Goal: Information Seeking & Learning: Learn about a topic

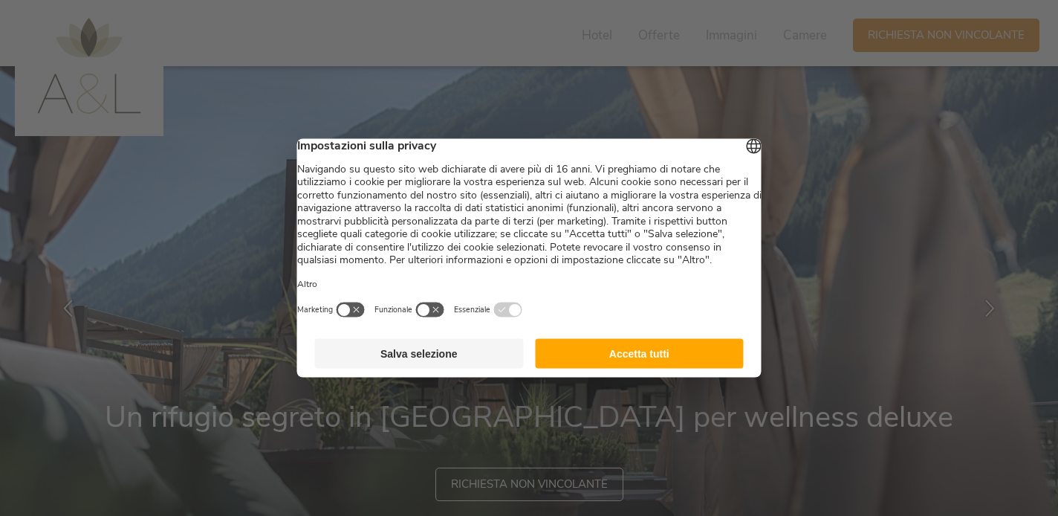
click at [669, 358] on button "Accetta tutti" at bounding box center [639, 354] width 209 height 30
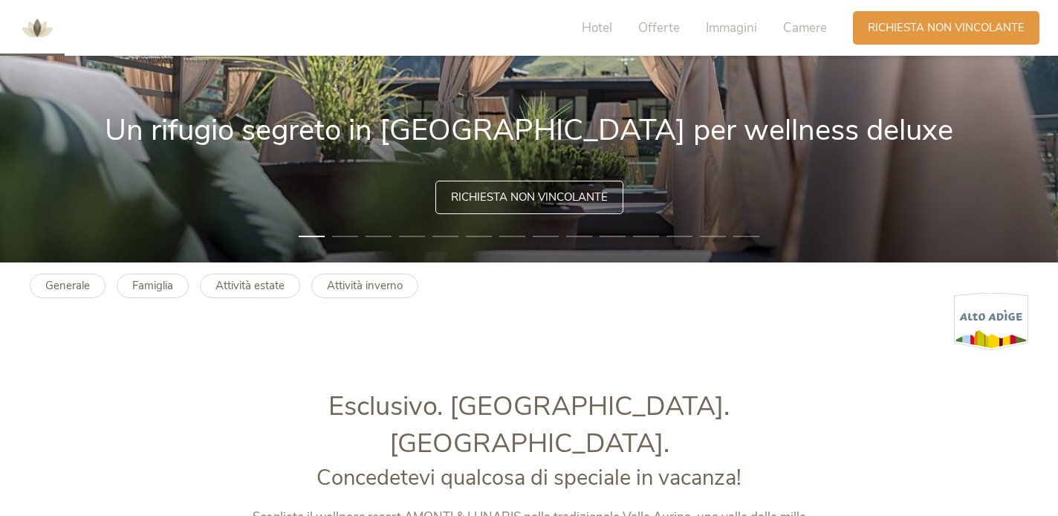
scroll to position [297, 0]
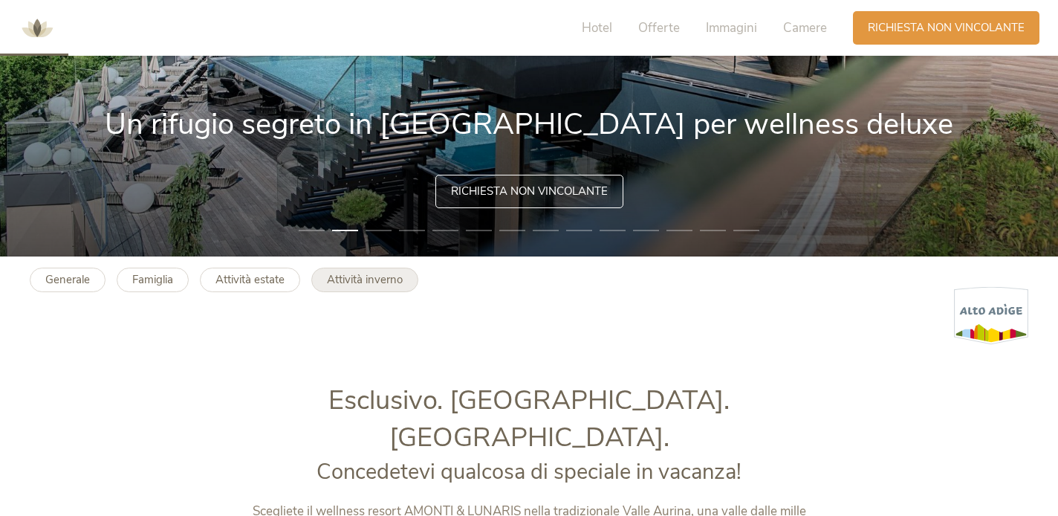
click at [381, 283] on b "Attività inverno" at bounding box center [365, 279] width 76 height 15
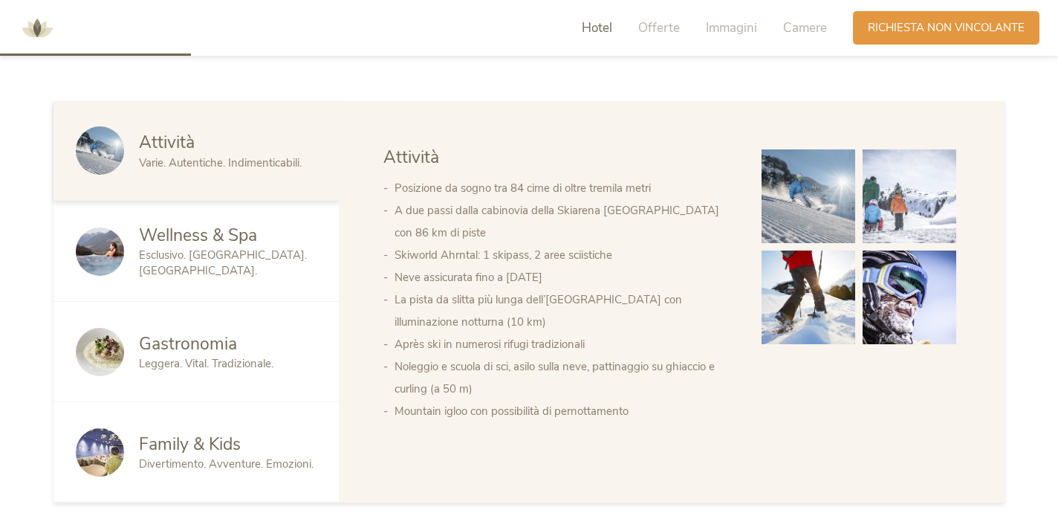
scroll to position [776, 0]
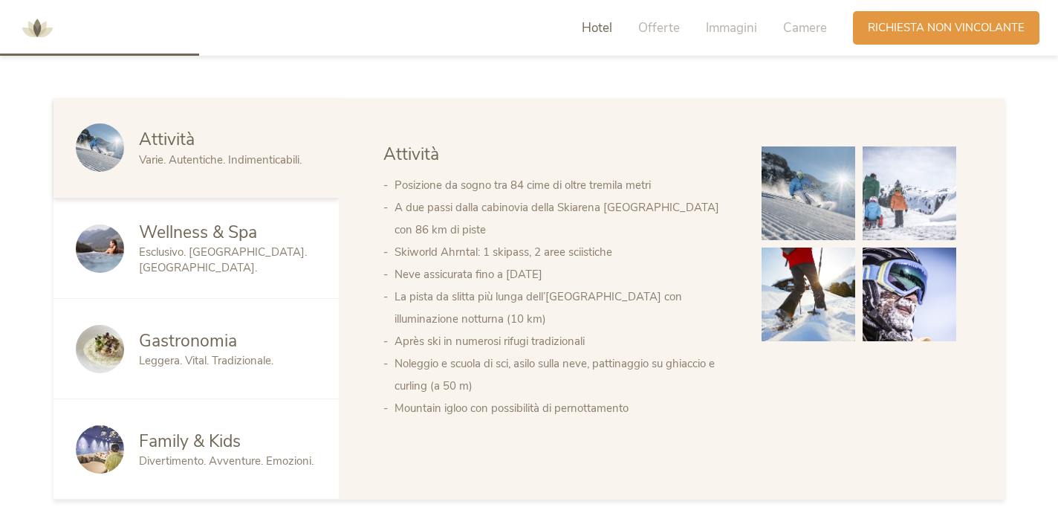
click at [261, 254] on span "Esclusivo. [GEOGRAPHIC_DATA]. [GEOGRAPHIC_DATA]." at bounding box center [223, 259] width 168 height 30
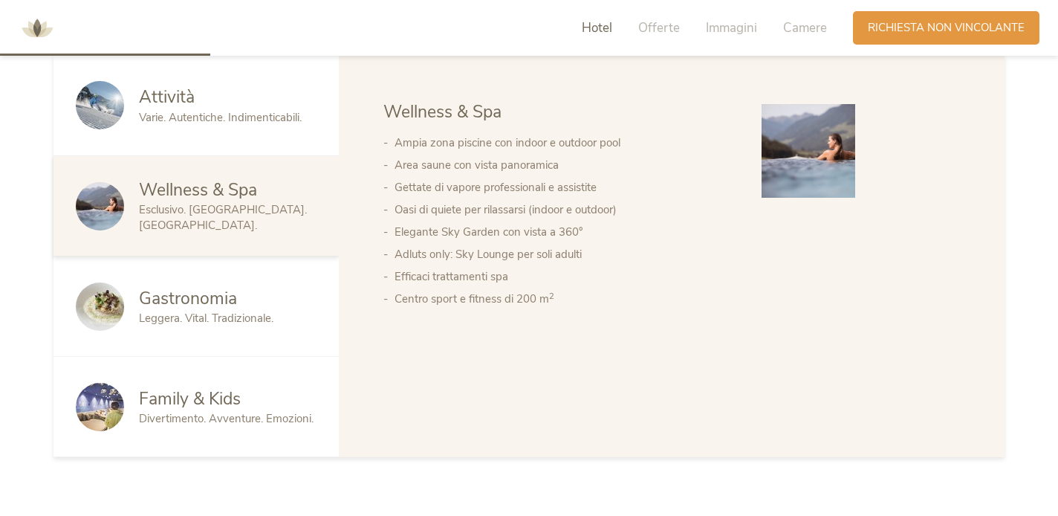
scroll to position [733, 0]
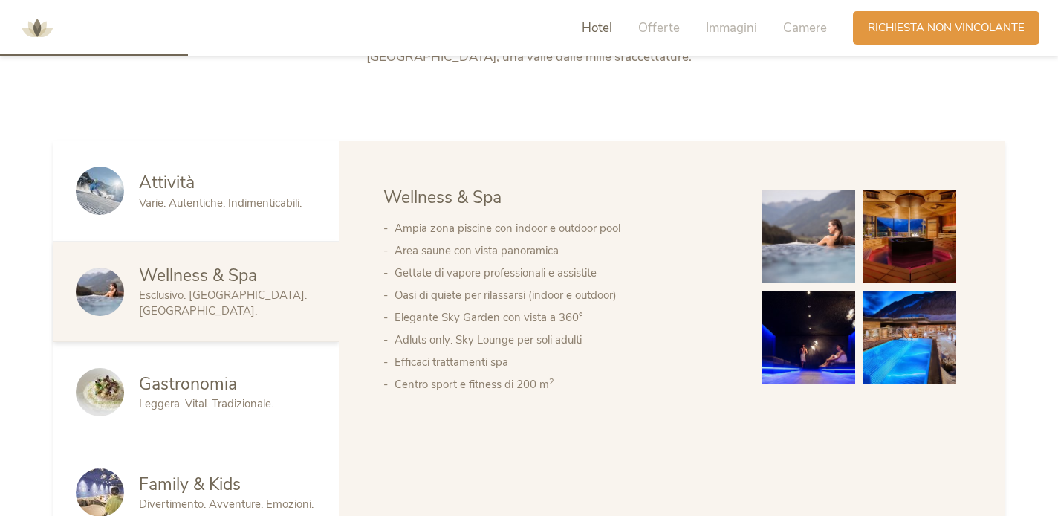
click at [793, 245] on img at bounding box center [809, 236] width 94 height 94
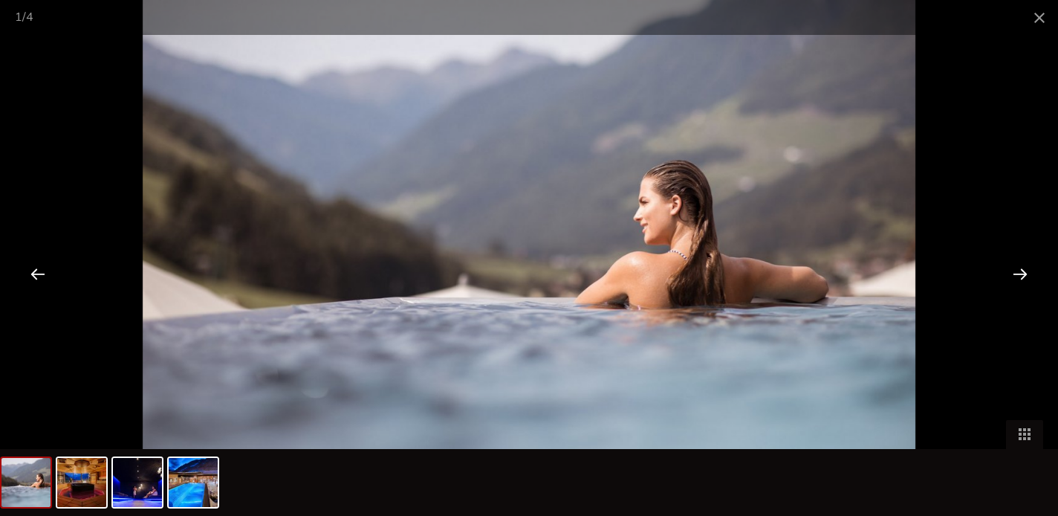
click at [1030, 281] on div at bounding box center [1020, 273] width 46 height 46
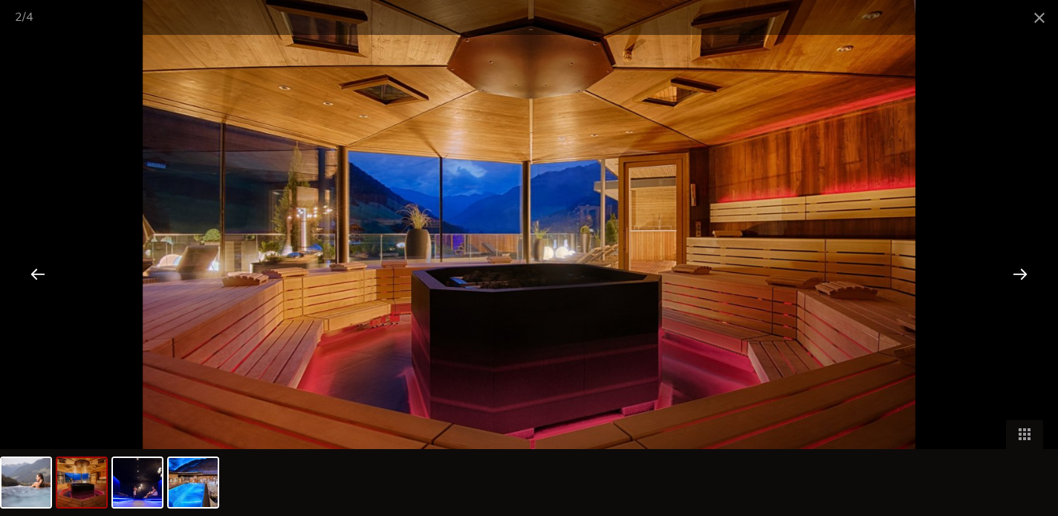
click at [1030, 280] on div at bounding box center [1020, 273] width 46 height 46
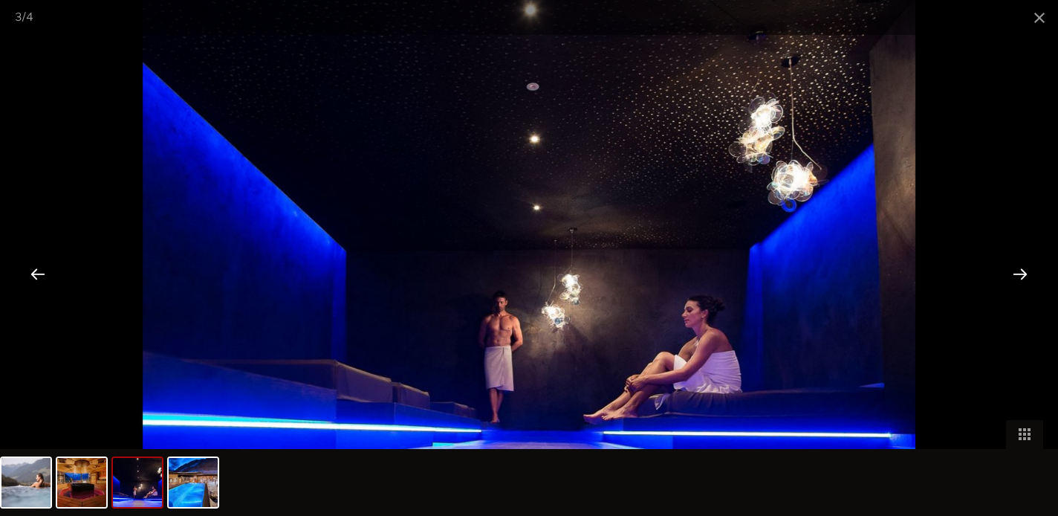
click at [1030, 280] on div at bounding box center [1020, 273] width 46 height 46
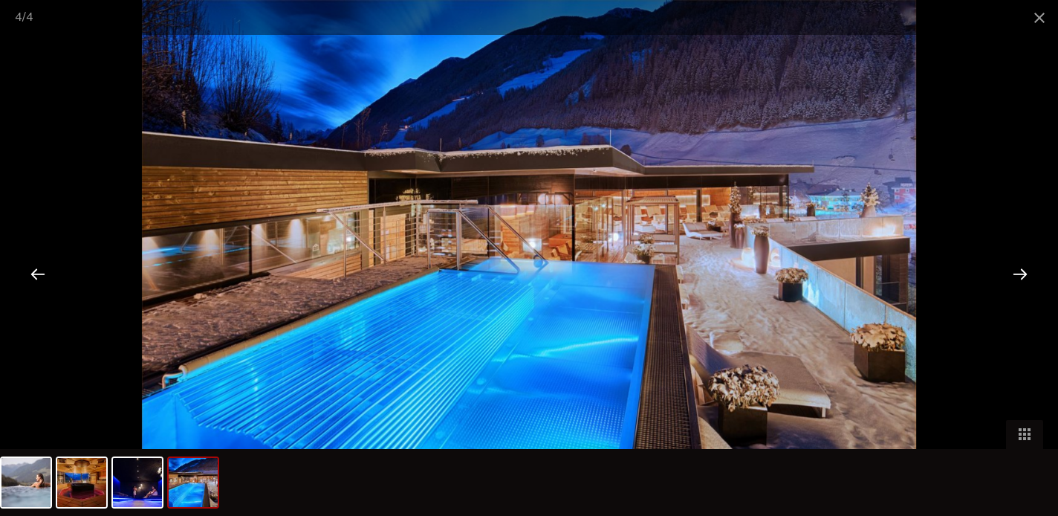
click at [1030, 280] on div at bounding box center [1020, 273] width 46 height 46
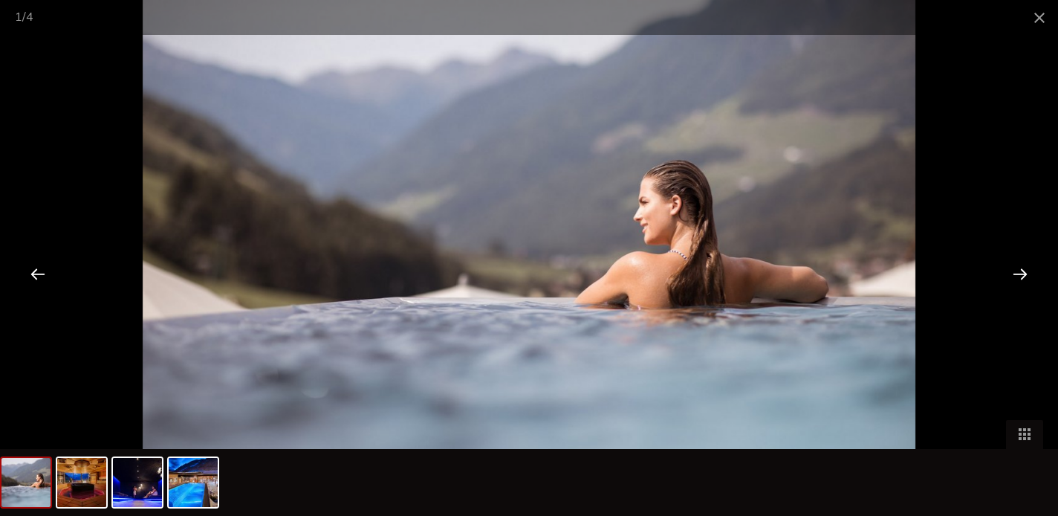
click at [1030, 280] on div at bounding box center [1020, 273] width 46 height 46
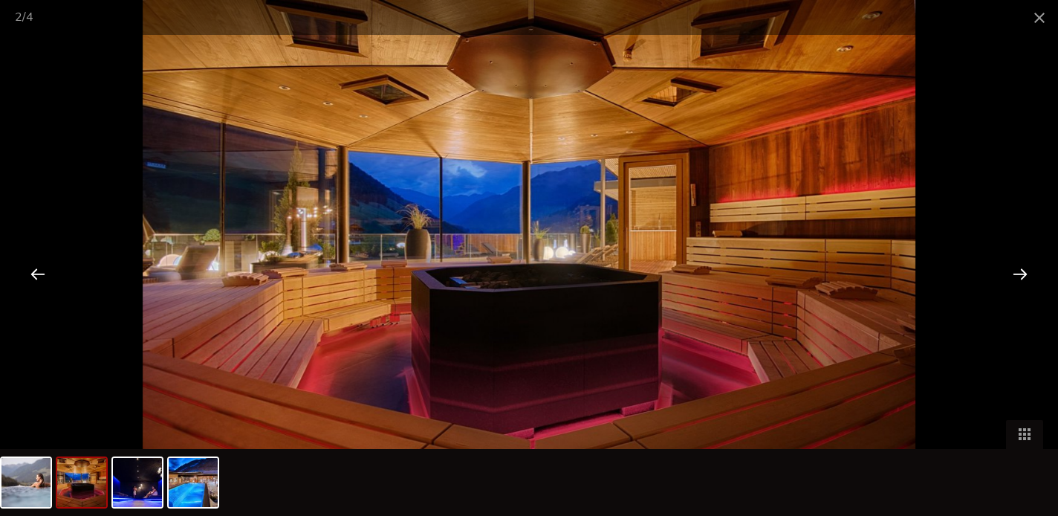
click at [1030, 280] on div at bounding box center [1020, 273] width 46 height 46
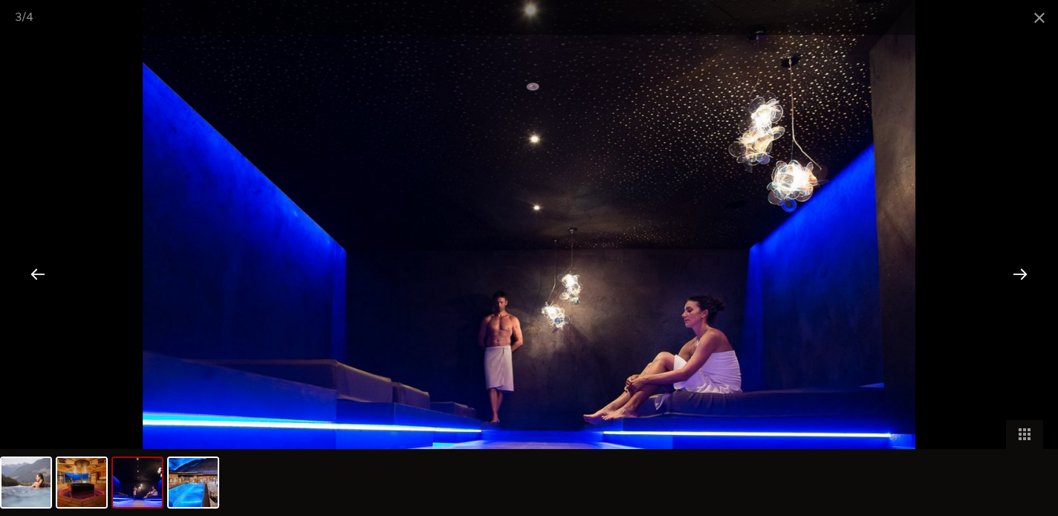
click at [1030, 281] on div at bounding box center [1020, 273] width 46 height 46
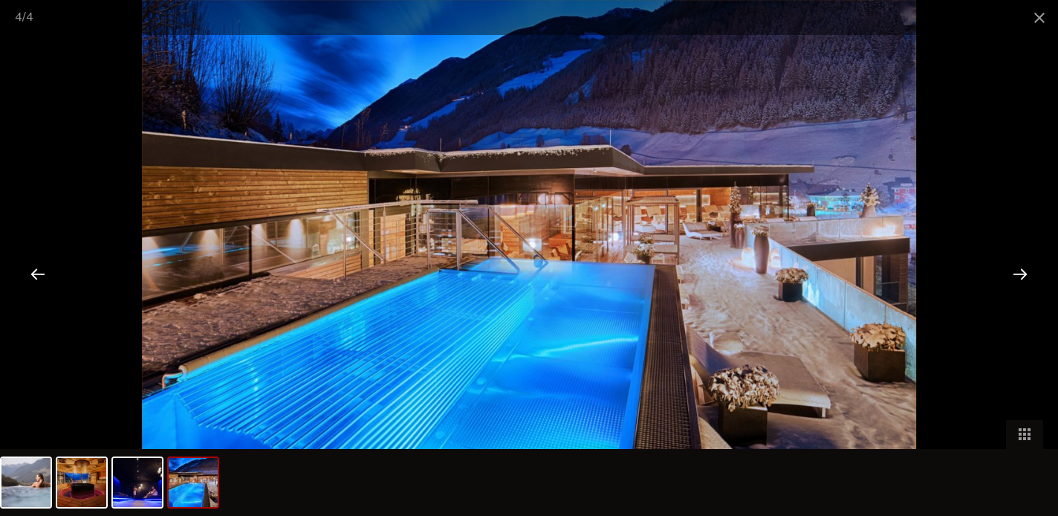
click at [1030, 281] on div at bounding box center [1020, 273] width 46 height 46
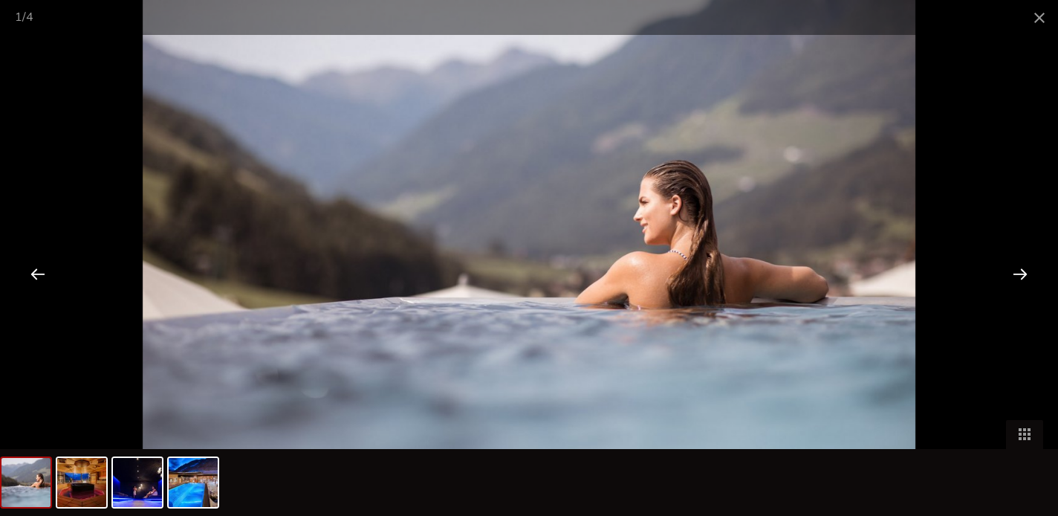
click at [1030, 281] on div at bounding box center [1020, 273] width 46 height 46
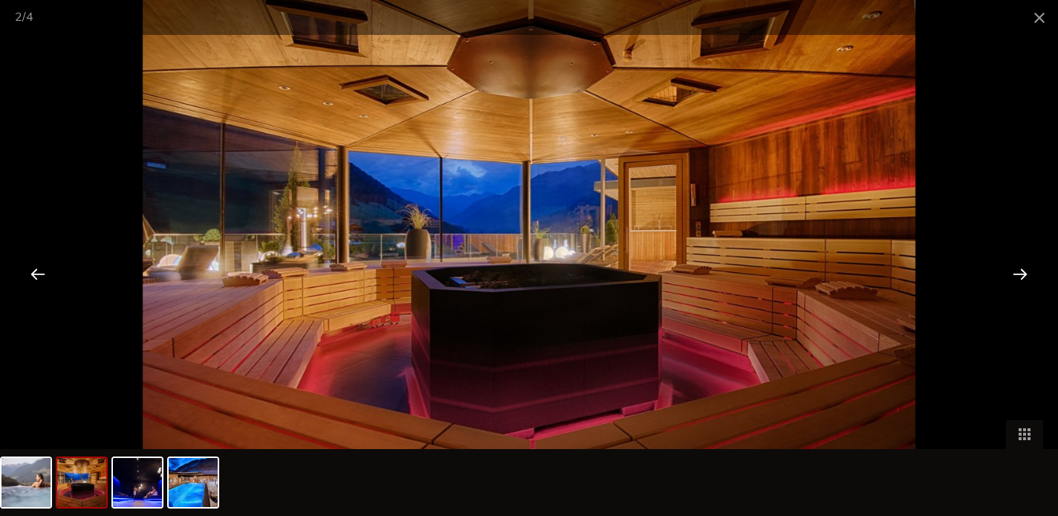
click at [27, 23] on div "2 / 4" at bounding box center [16, 12] width 33 height 25
click at [37, 282] on div at bounding box center [38, 273] width 46 height 46
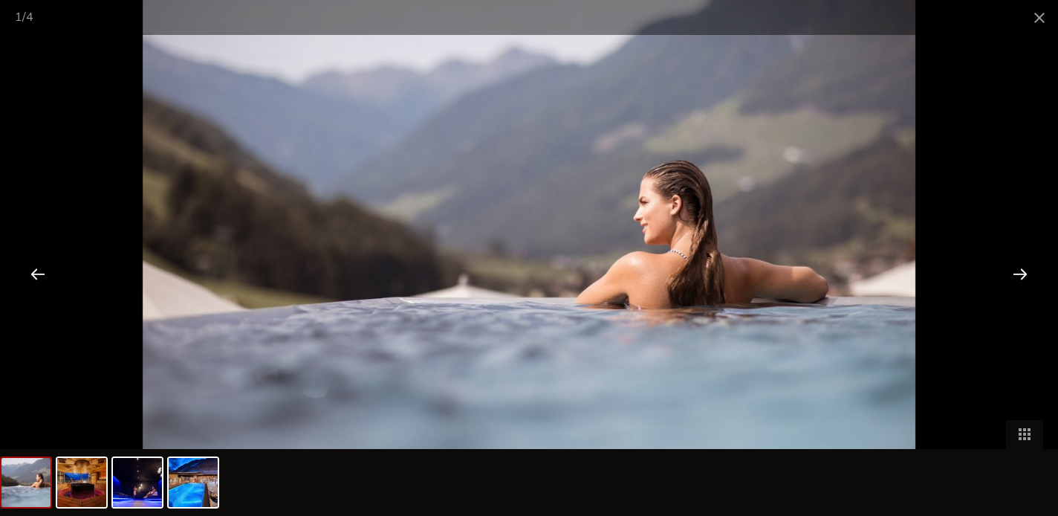
click at [37, 282] on div at bounding box center [38, 273] width 46 height 46
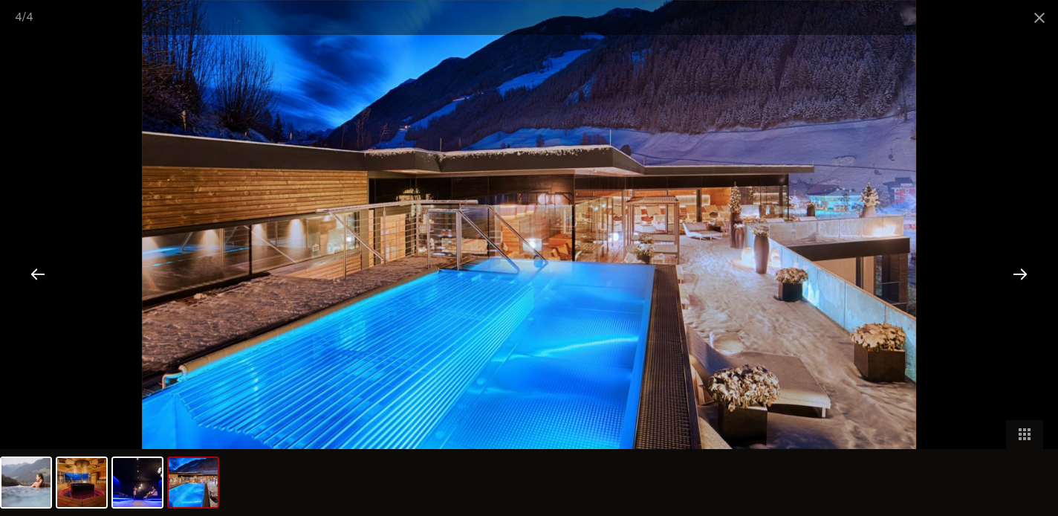
click at [37, 282] on div at bounding box center [38, 273] width 46 height 46
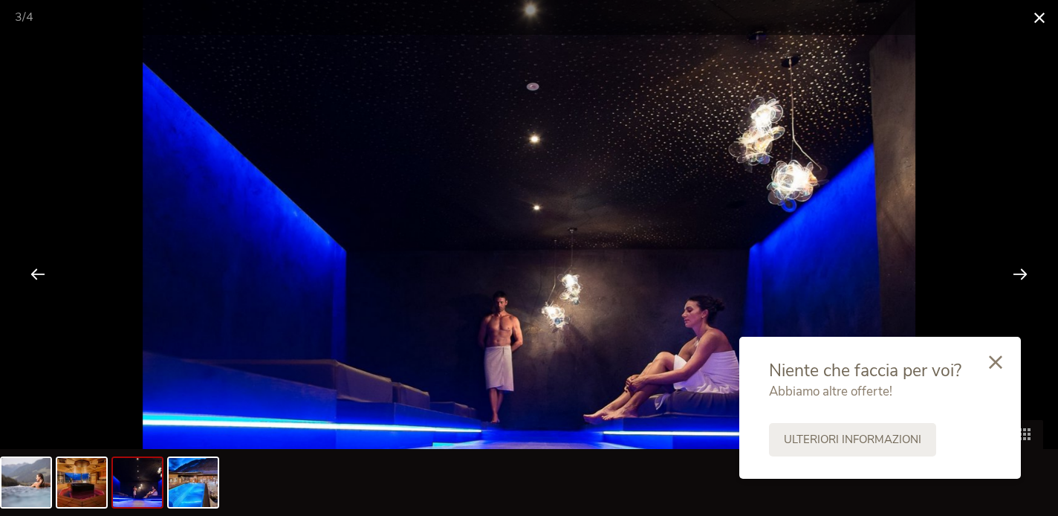
click at [1044, 25] on span at bounding box center [1039, 17] width 37 height 35
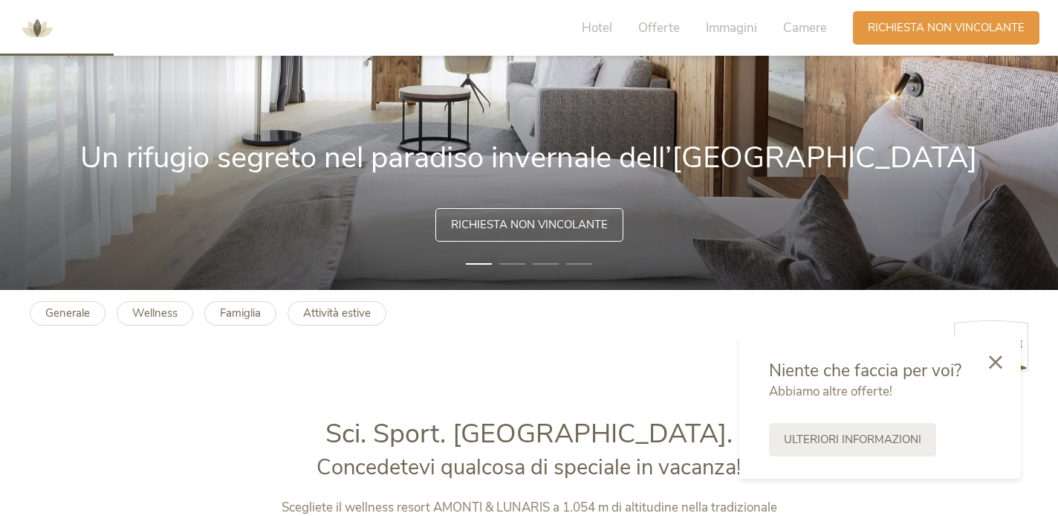
scroll to position [0, 0]
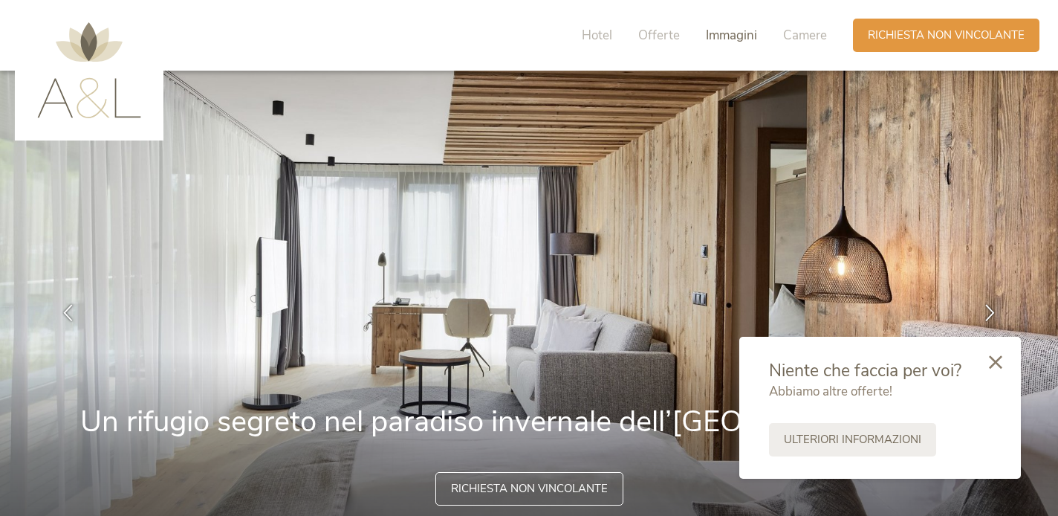
click at [718, 41] on span "Immagini" at bounding box center [731, 35] width 51 height 17
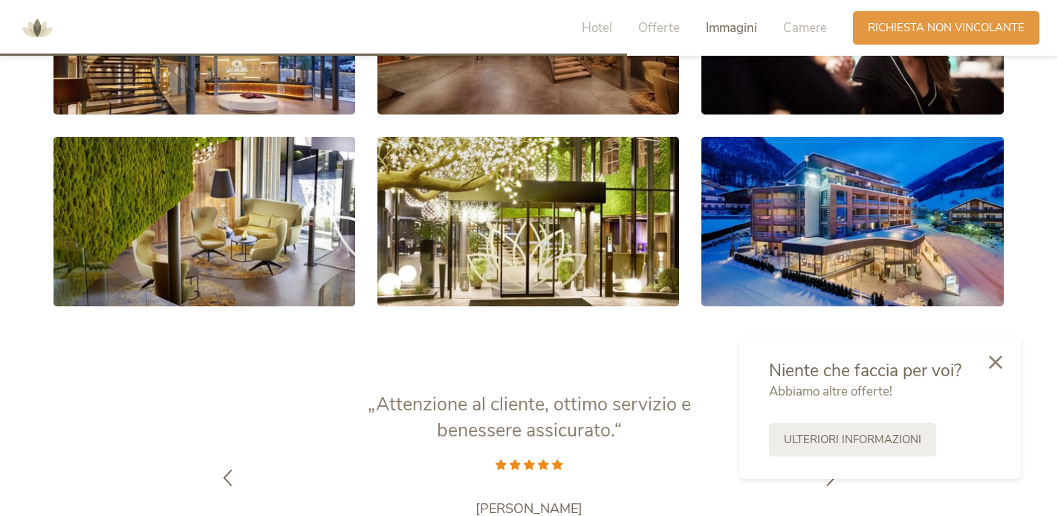
scroll to position [2453, 0]
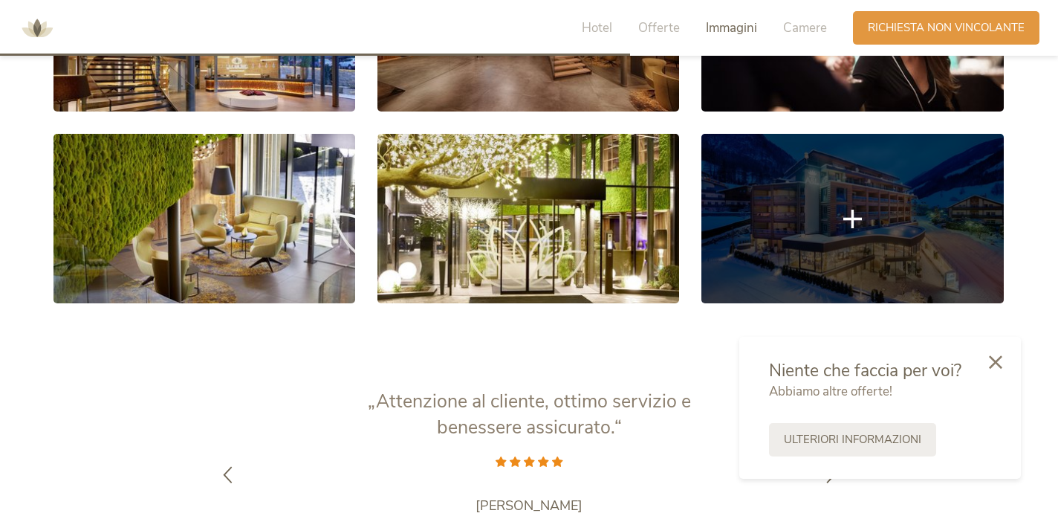
click at [805, 175] on link at bounding box center [852, 218] width 302 height 169
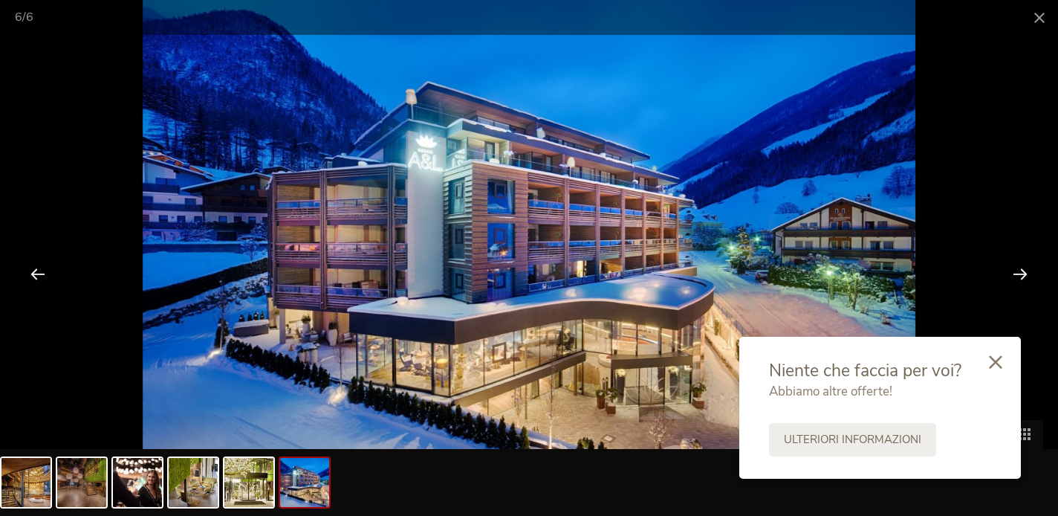
scroll to position [2570, 0]
click at [993, 363] on icon at bounding box center [995, 360] width 13 height 13
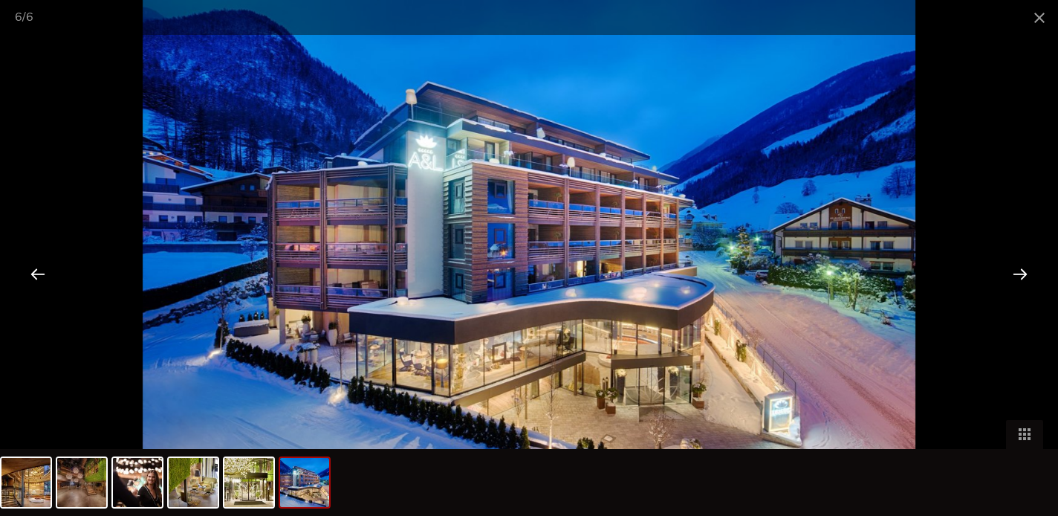
scroll to position [2577, 0]
click at [1021, 276] on div at bounding box center [1020, 273] width 46 height 46
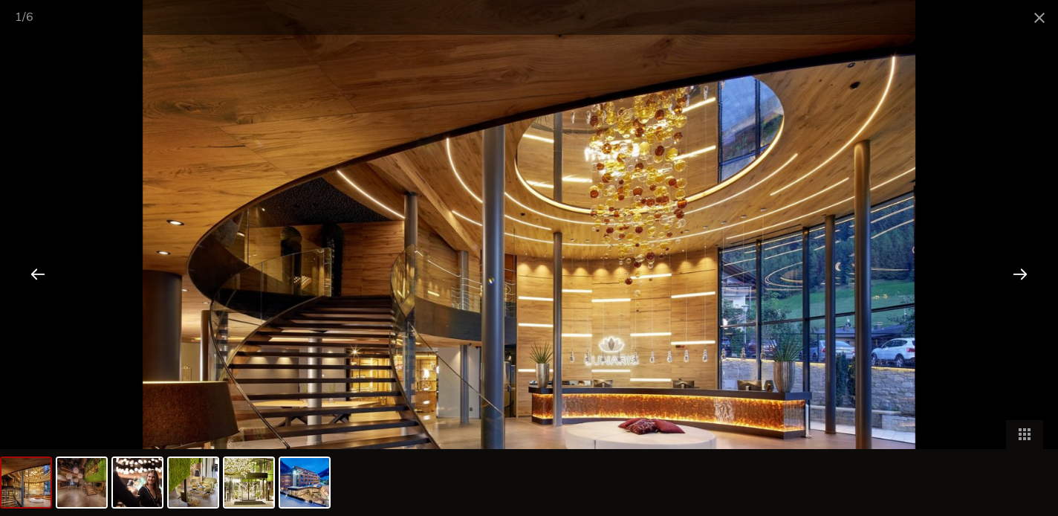
click at [1021, 276] on div at bounding box center [1020, 273] width 46 height 46
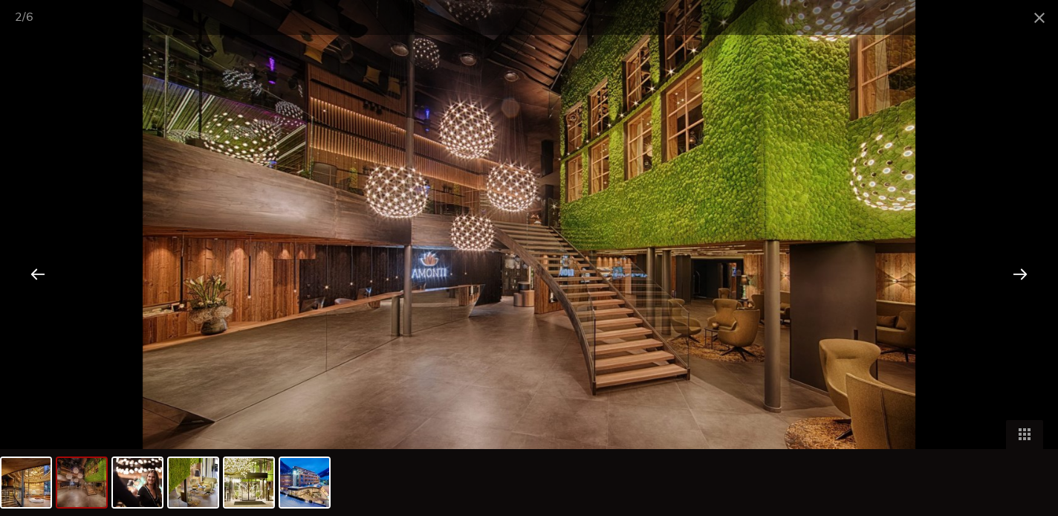
click at [1021, 276] on div at bounding box center [1020, 273] width 46 height 46
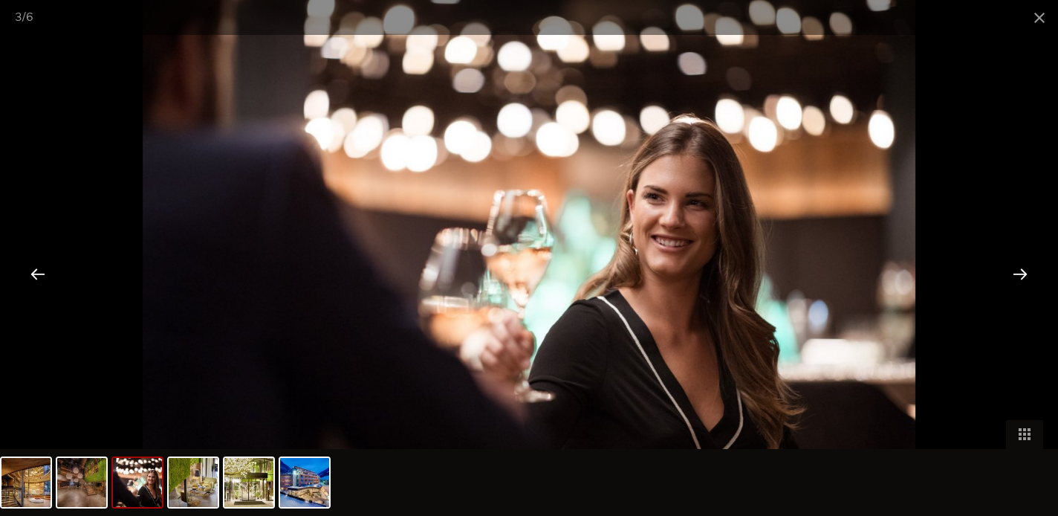
click at [1021, 276] on div at bounding box center [1020, 273] width 46 height 46
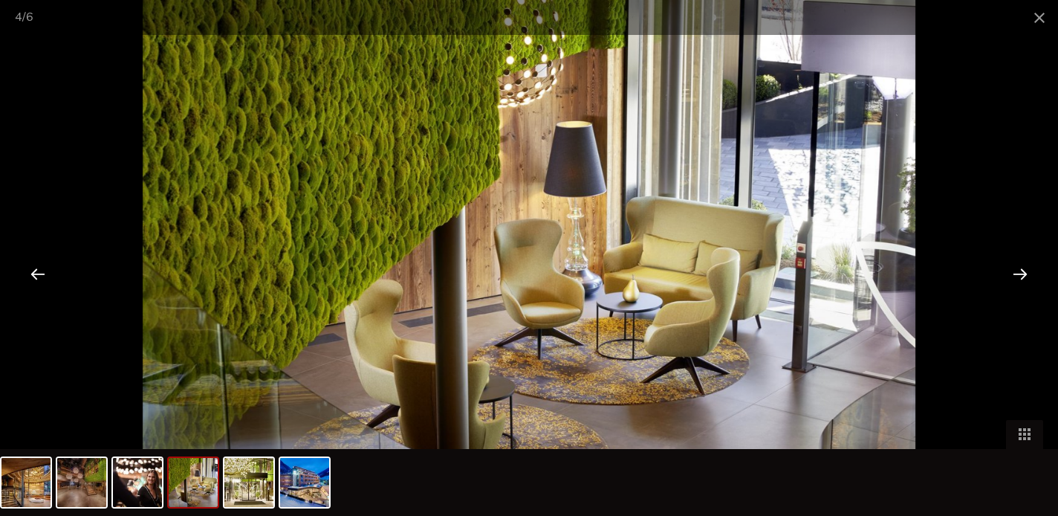
click at [1021, 276] on div at bounding box center [1020, 273] width 46 height 46
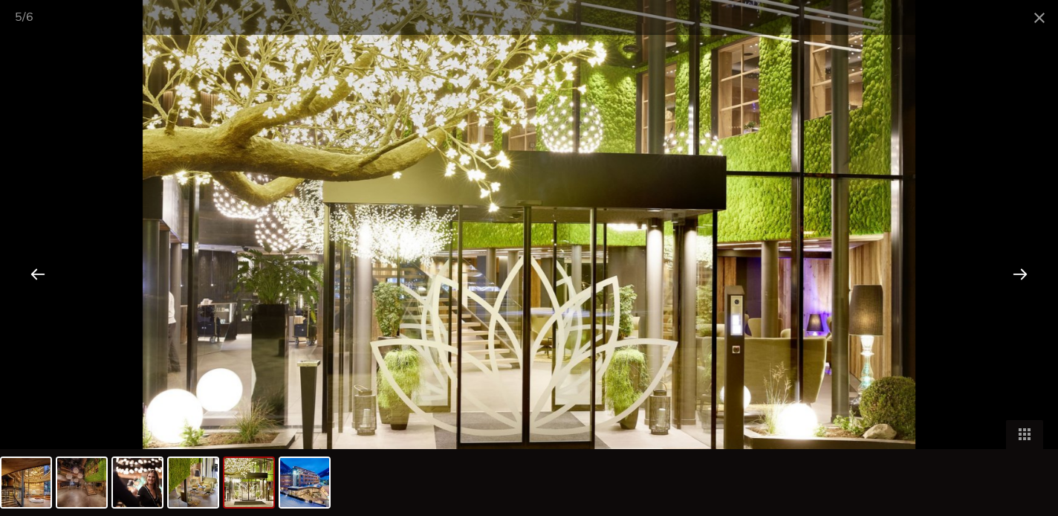
click at [1021, 276] on div at bounding box center [1020, 273] width 46 height 46
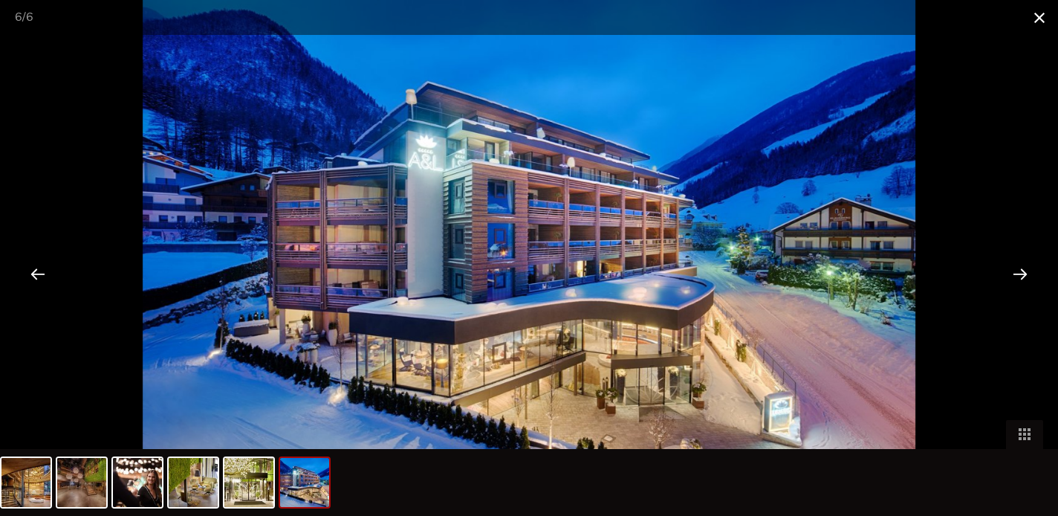
click at [1041, 22] on span at bounding box center [1039, 17] width 37 height 35
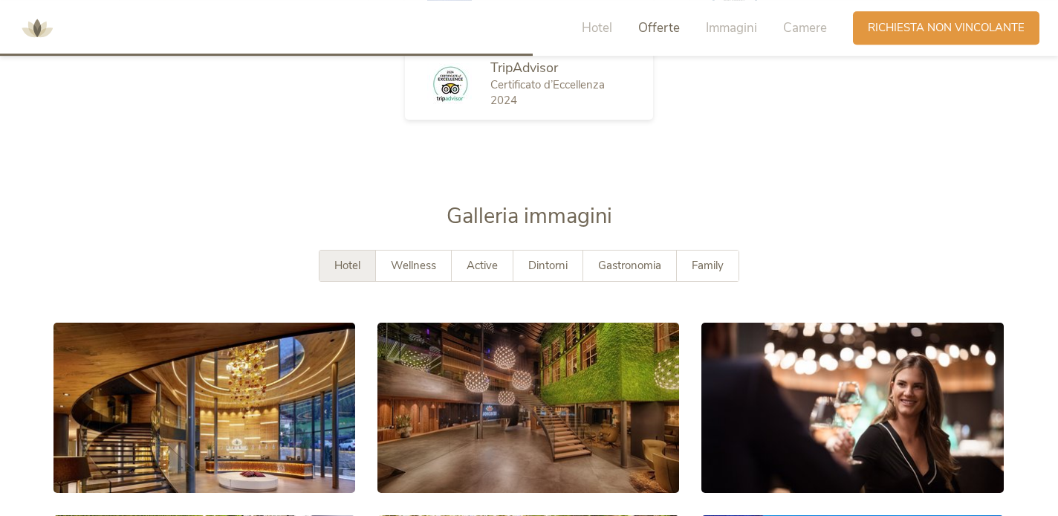
scroll to position [2074, 0]
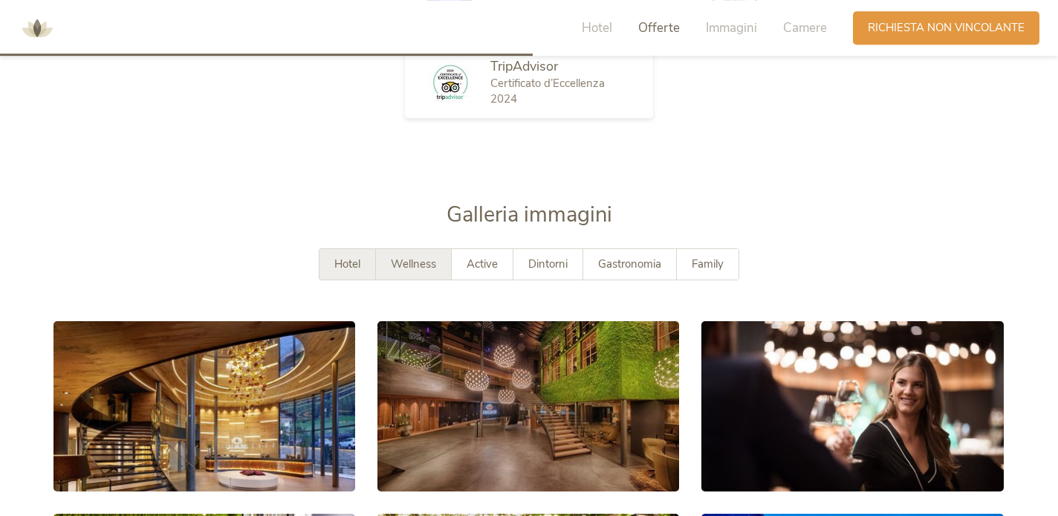
click at [416, 264] on span "Wellness" at bounding box center [413, 263] width 45 height 15
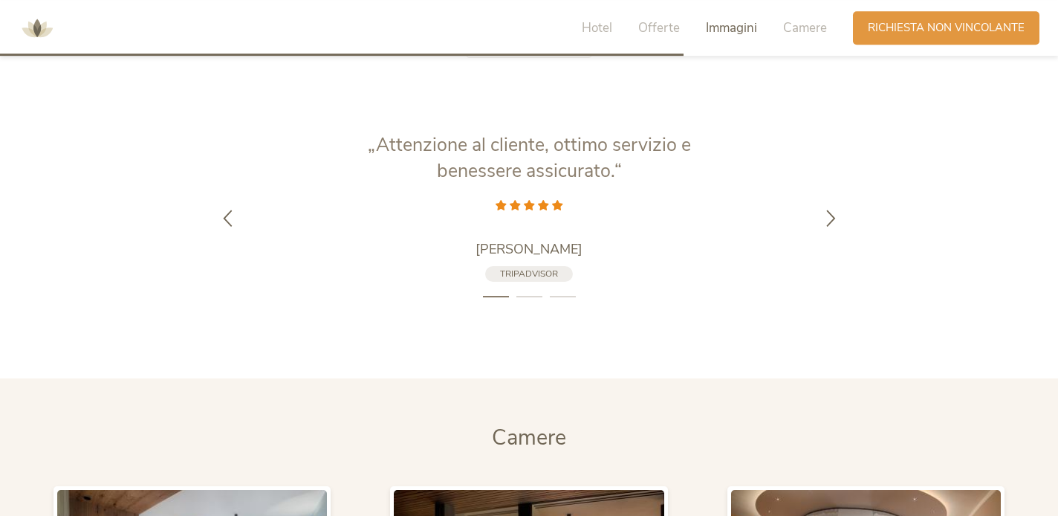
scroll to position [2759, 0]
click at [826, 227] on div at bounding box center [831, 217] width 47 height 47
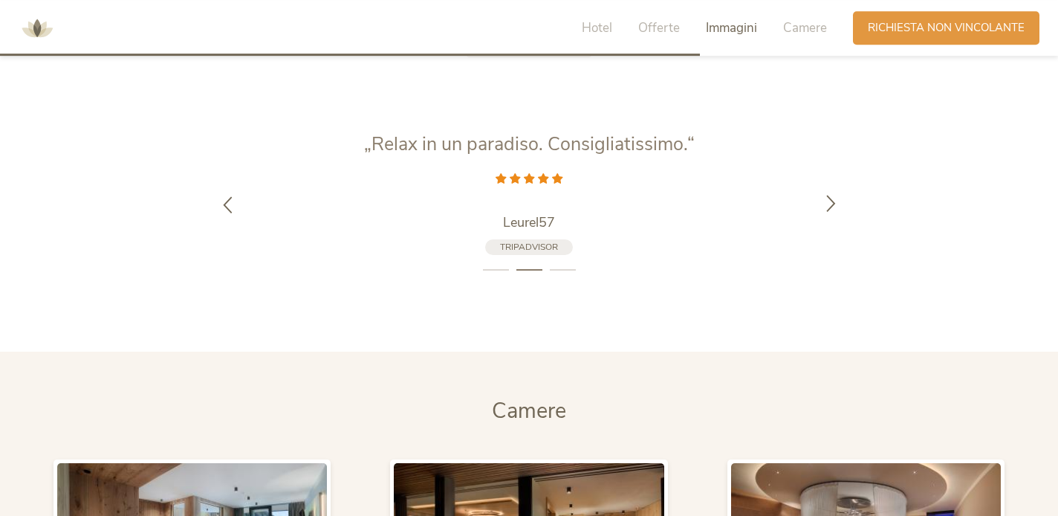
click at [826, 227] on div at bounding box center [831, 204] width 47 height 47
click at [826, 226] on div at bounding box center [831, 204] width 47 height 47
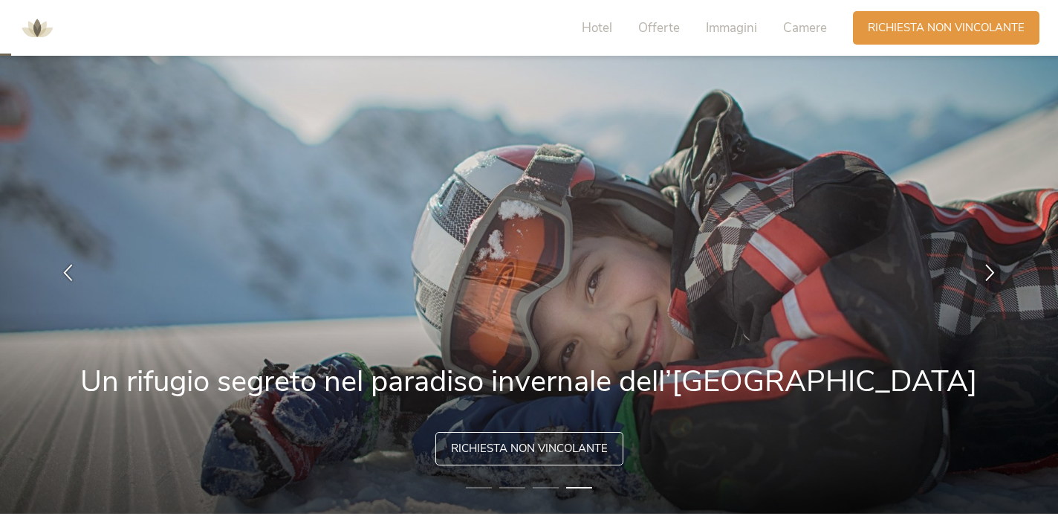
scroll to position [0, 0]
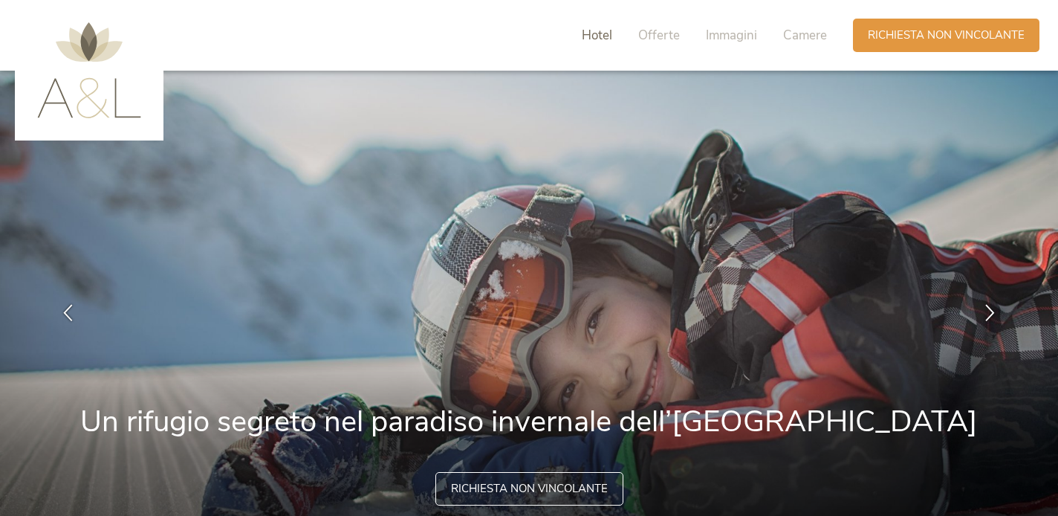
click at [595, 36] on span "Hotel" at bounding box center [597, 35] width 30 height 17
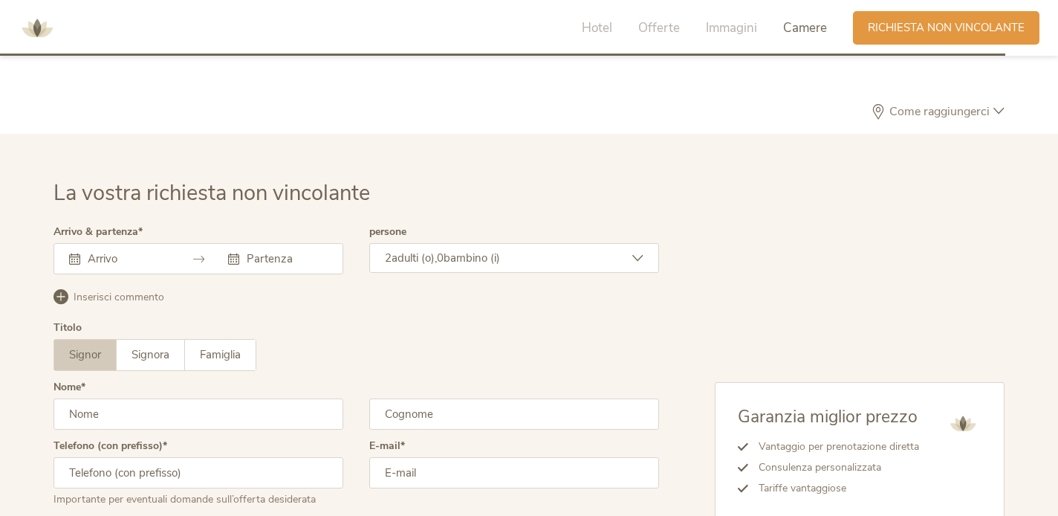
scroll to position [4170, 0]
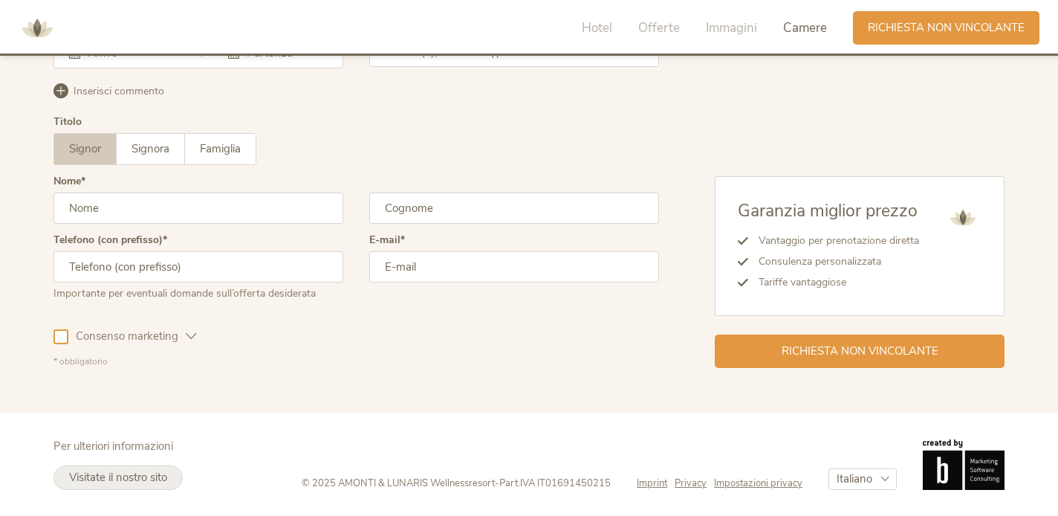
click at [153, 473] on span "Visitate il nostro sito" at bounding box center [118, 477] width 98 height 15
